Goal: Task Accomplishment & Management: Use online tool/utility

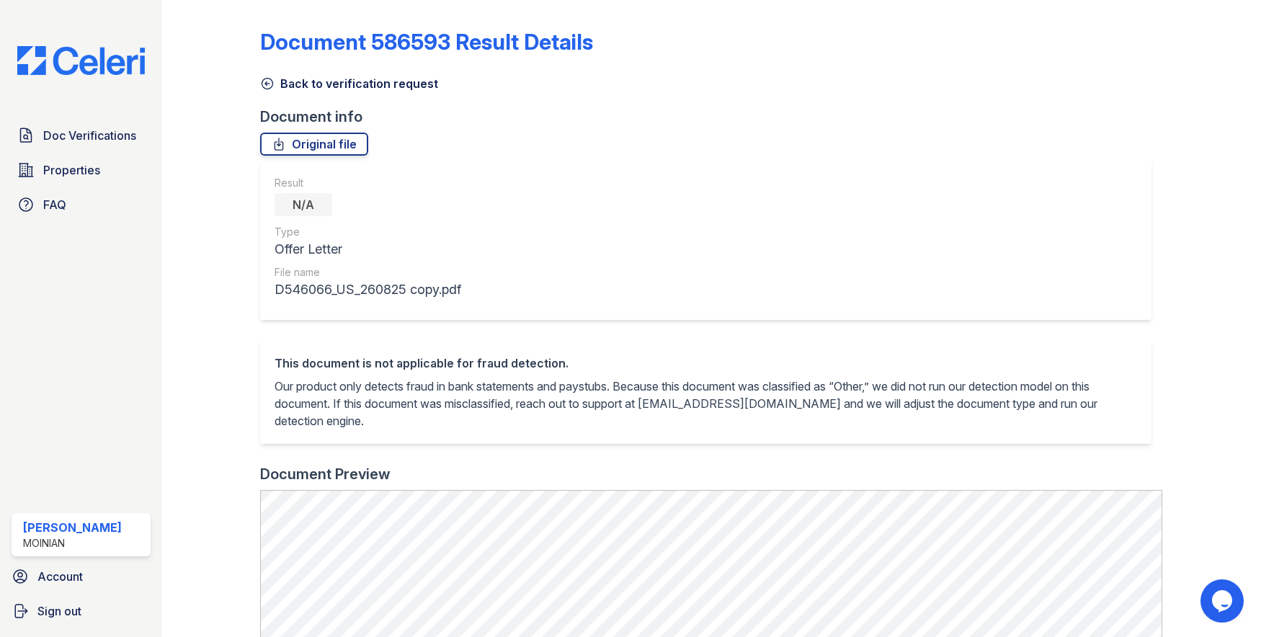
scroll to position [519, 0]
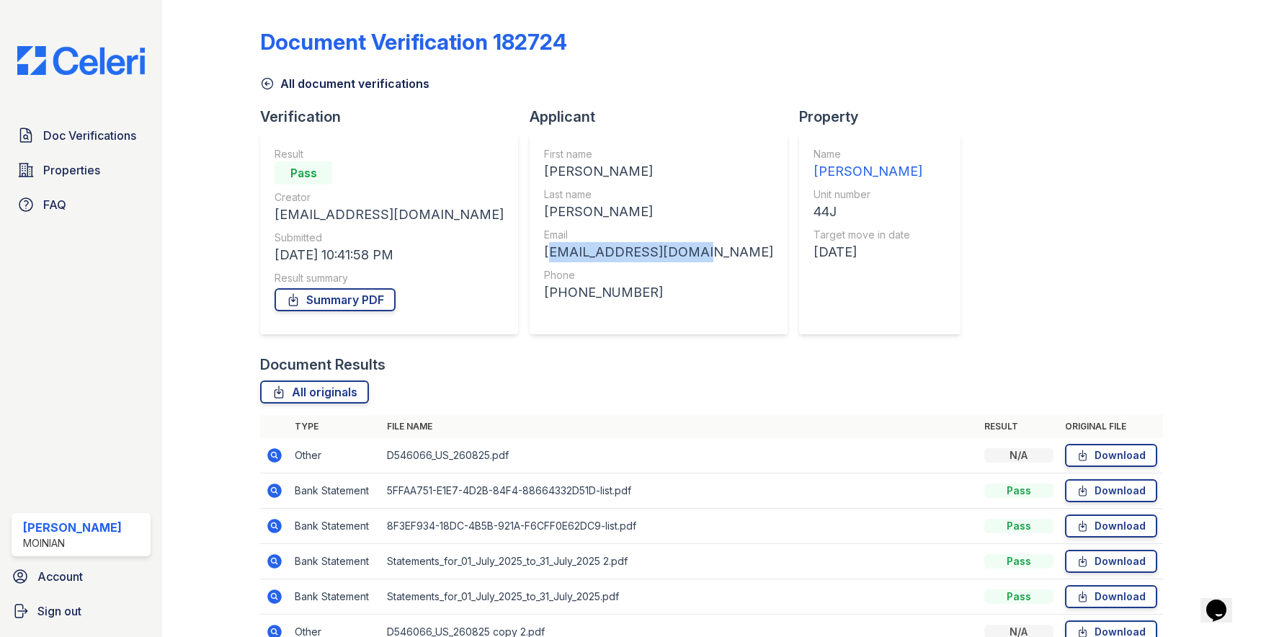
drag, startPoint x: 617, startPoint y: 253, endPoint x: 465, endPoint y: 257, distance: 152.8
click at [530, 257] on div "First name Adam Last name Pharo Email adampharo9@gmail.com Phone +16462861084" at bounding box center [659, 234] width 258 height 202
copy div "adampharo9@gmail.com"
drag, startPoint x: 569, startPoint y: 300, endPoint x: 467, endPoint y: 295, distance: 102.5
click at [544, 295] on div "+16462861084" at bounding box center [658, 292] width 229 height 20
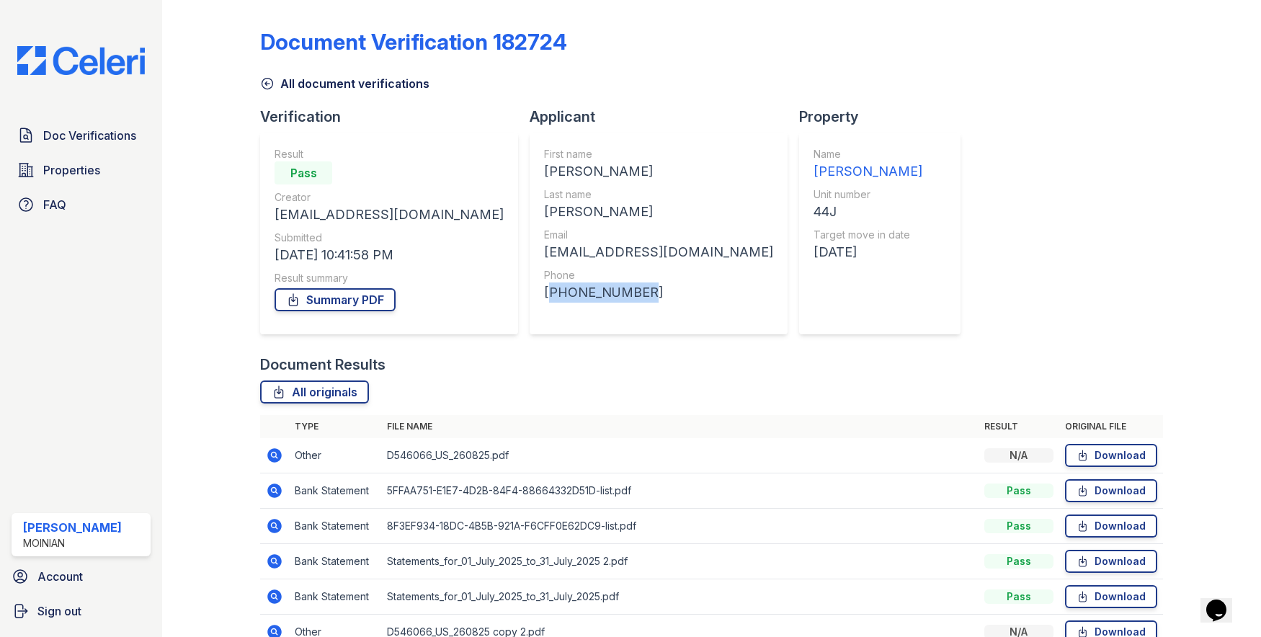
copy div "+16462861084"
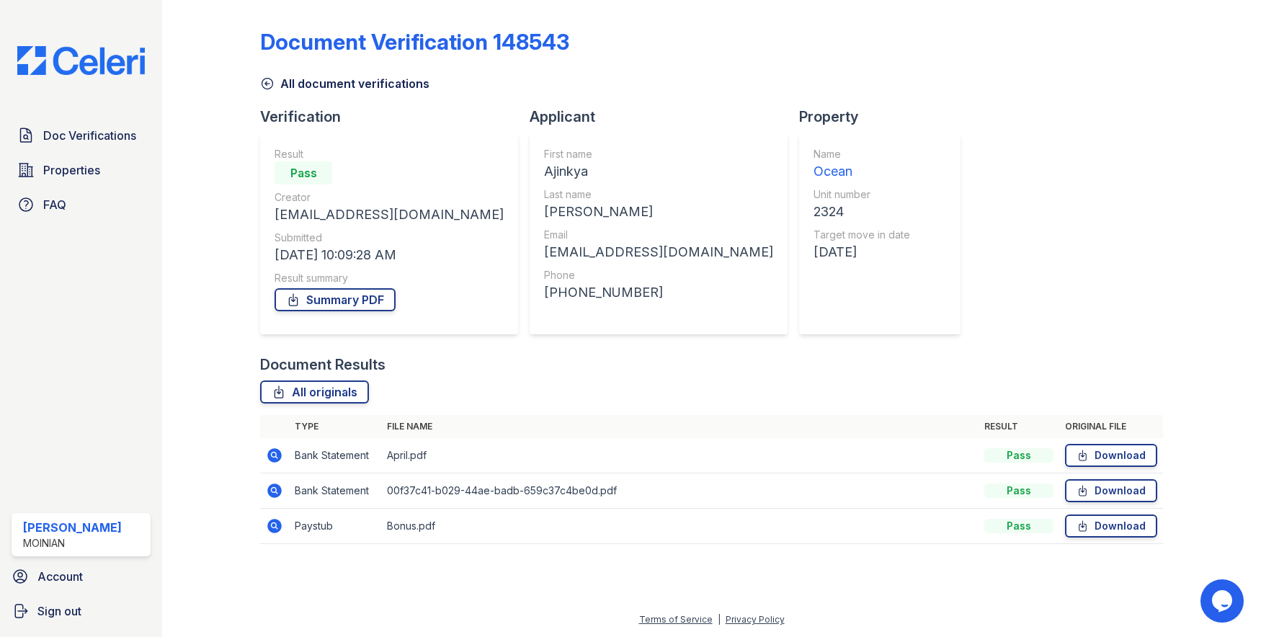
click at [267, 87] on icon at bounding box center [267, 83] width 14 height 14
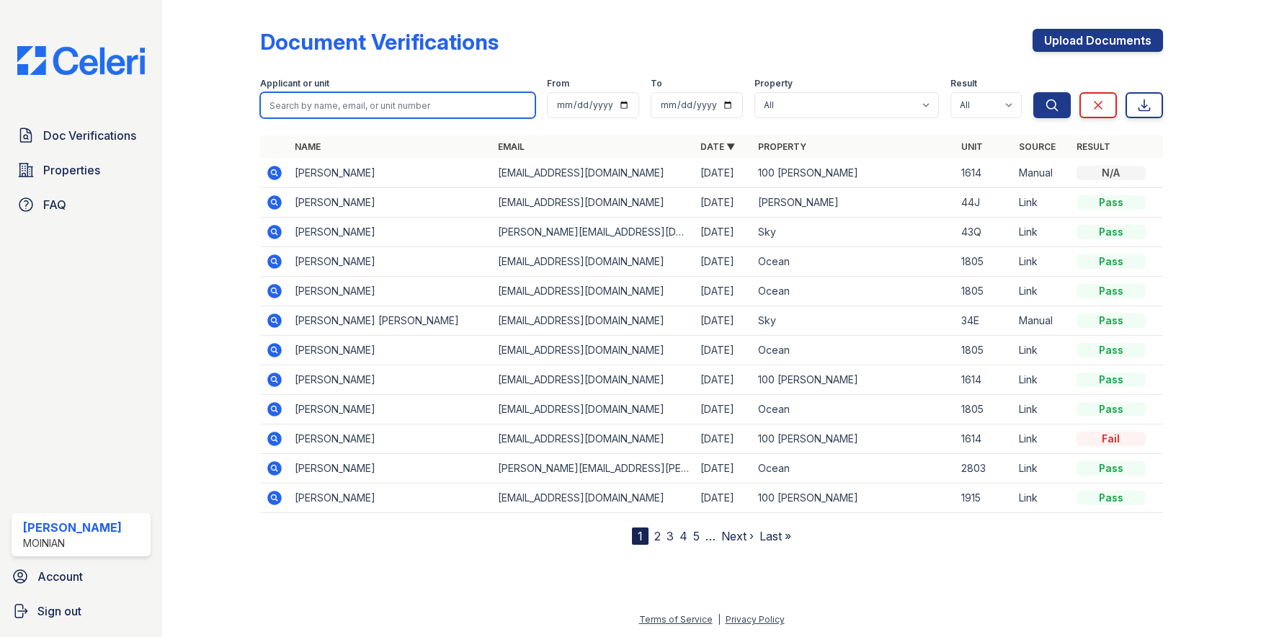
click at [336, 115] on input "search" at bounding box center [397, 105] width 275 height 26
type input "adam pharo"
click at [1033, 92] on button "Search" at bounding box center [1051, 105] width 37 height 26
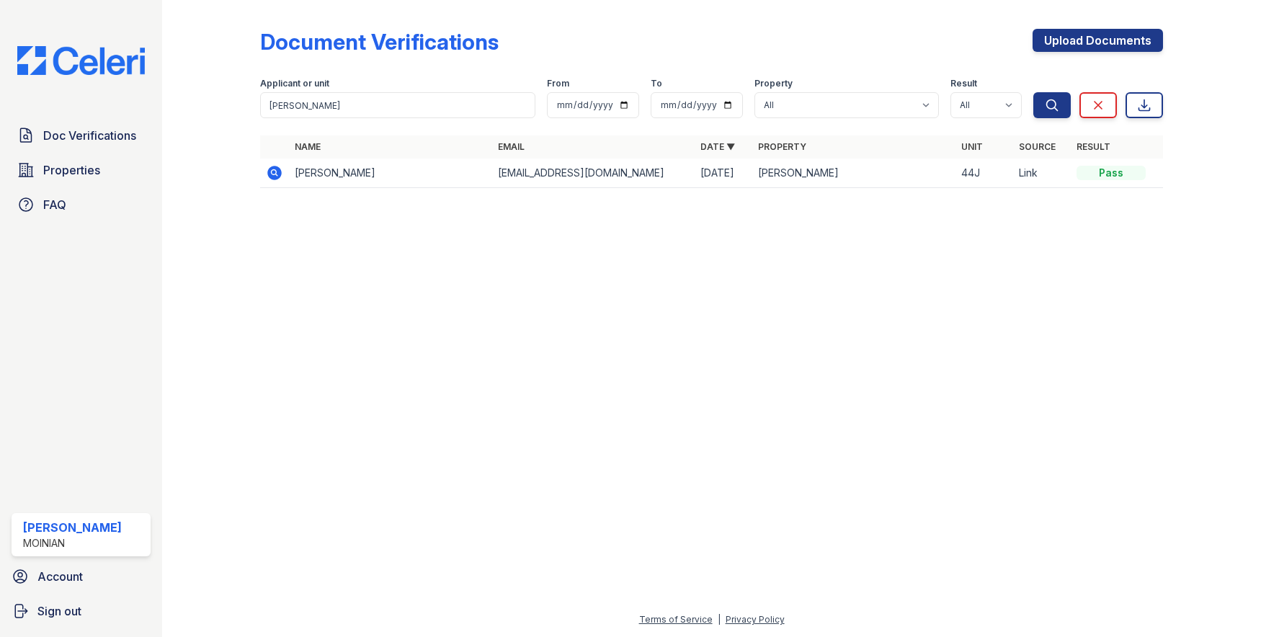
click at [281, 179] on icon at bounding box center [274, 172] width 17 height 17
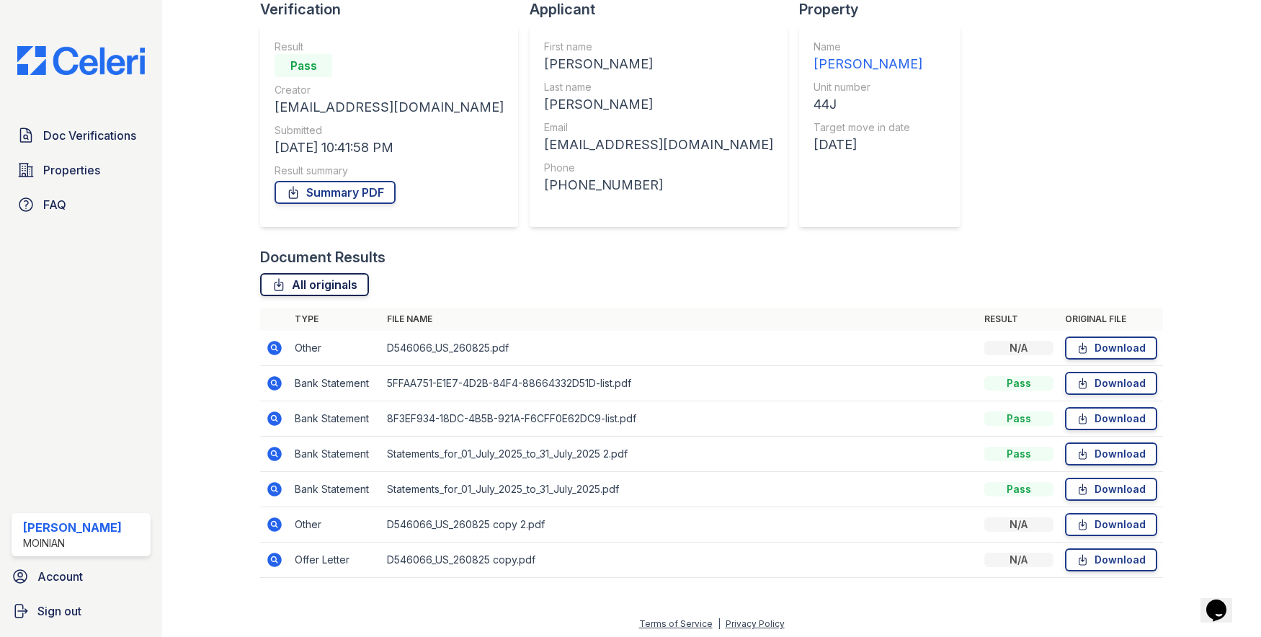
scroll to position [112, 0]
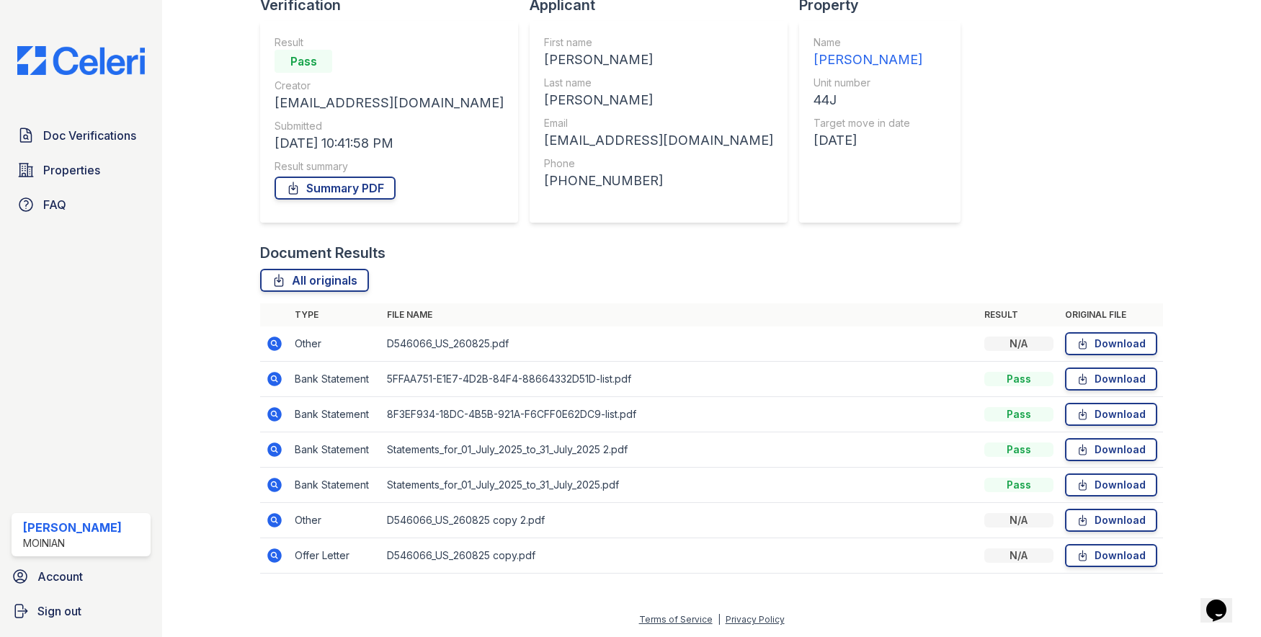
click at [262, 344] on td at bounding box center [274, 343] width 29 height 35
click at [271, 344] on icon at bounding box center [275, 343] width 14 height 14
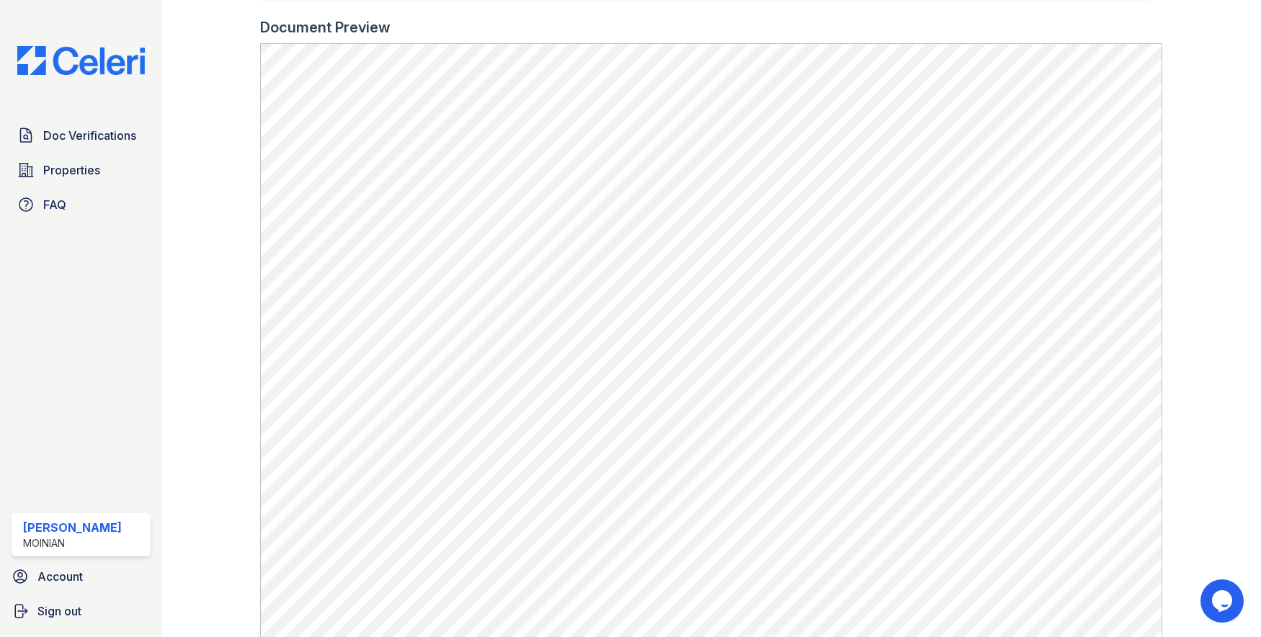
scroll to position [539, 0]
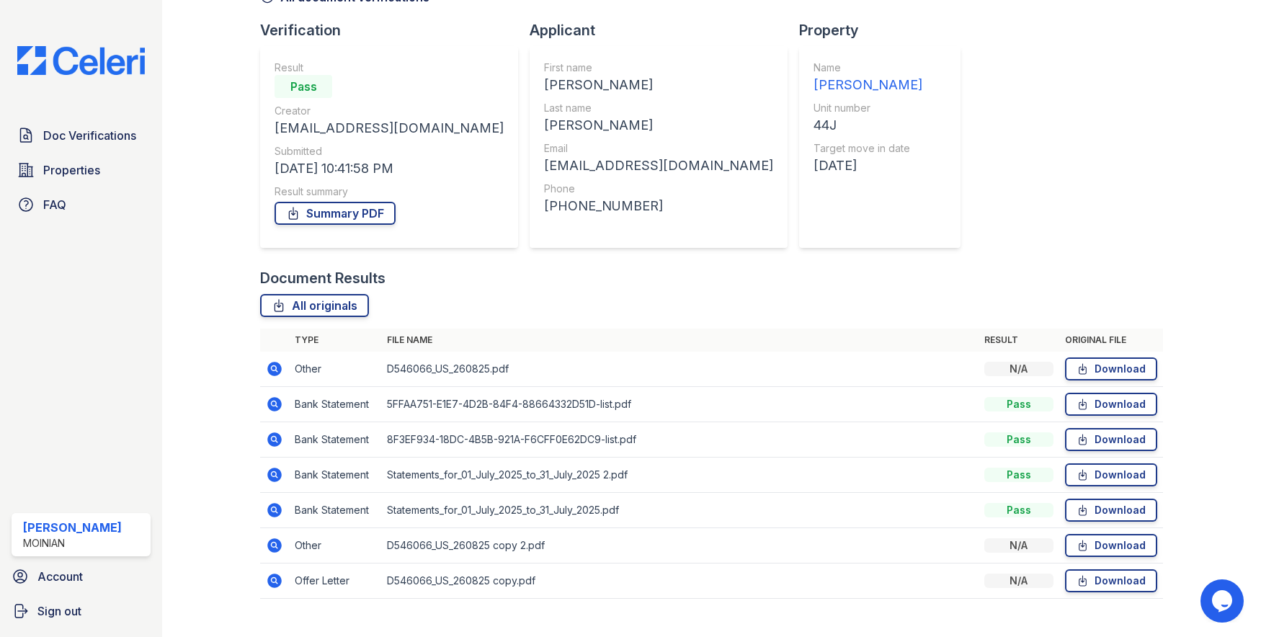
scroll to position [106, 0]
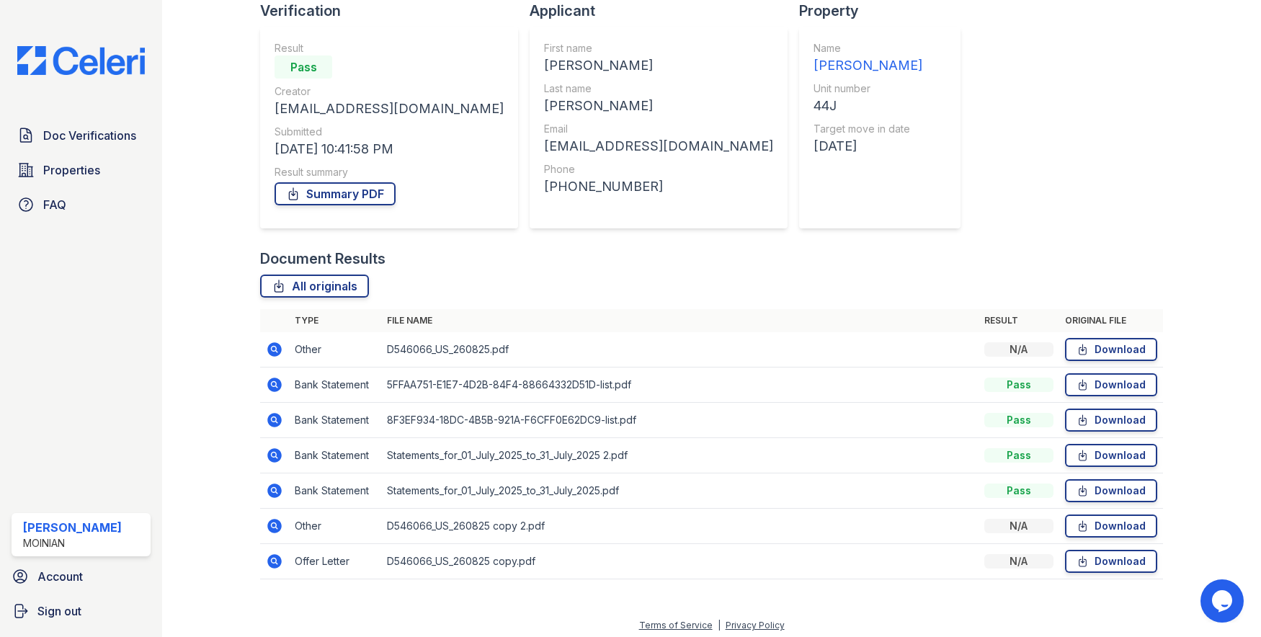
click at [271, 527] on icon at bounding box center [275, 526] width 14 height 14
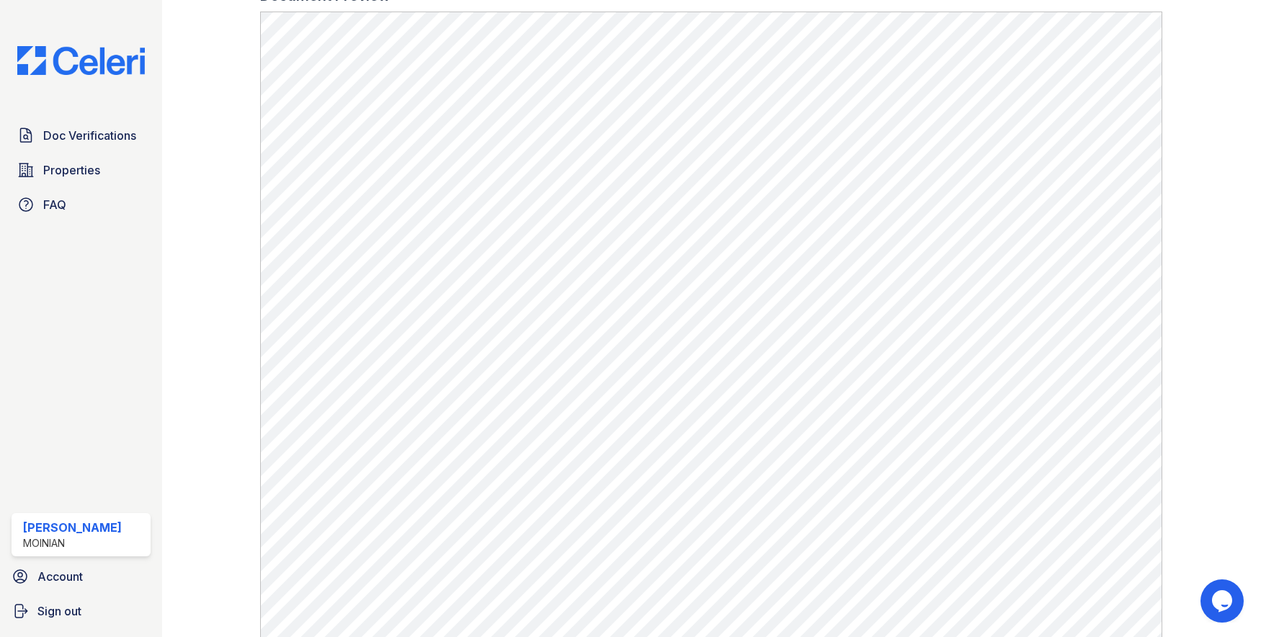
scroll to position [539, 0]
